Goal: Find specific page/section: Find specific page/section

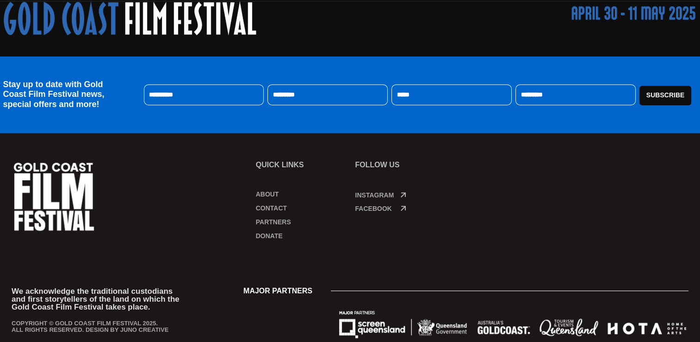
scroll to position [487, 0]
click at [278, 197] on link "About" at bounding box center [301, 193] width 90 height 9
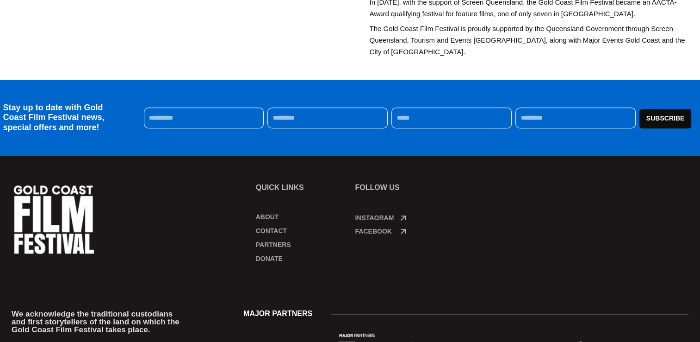
scroll to position [459, 0]
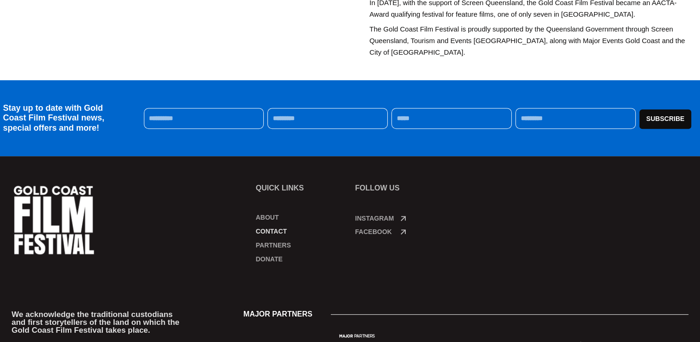
click at [278, 232] on link "Contact" at bounding box center [301, 230] width 90 height 9
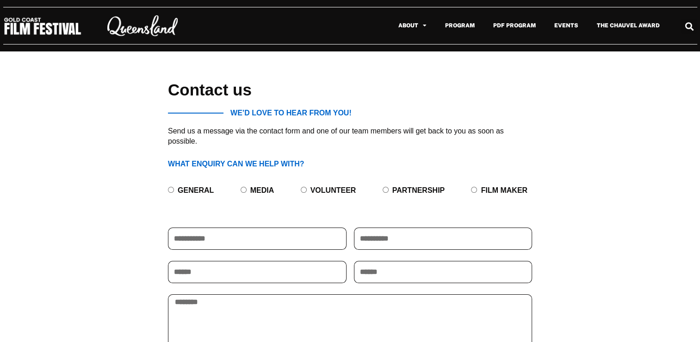
click at [686, 25] on icon "Search" at bounding box center [689, 26] width 15 height 15
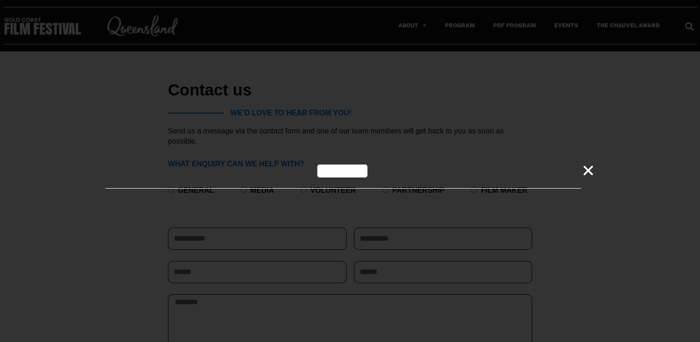
type input "******"
